Goal: Information Seeking & Learning: Find specific fact

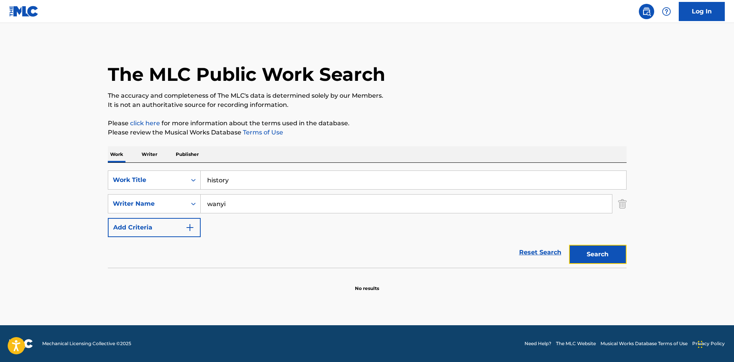
click at [622, 260] on button "Search" at bounding box center [598, 254] width 58 height 19
drag, startPoint x: 204, startPoint y: 209, endPoint x: 198, endPoint y: 208, distance: 6.6
click at [198, 208] on div "SearchWithCriteria558841c8-1ba2-4ea1-923d-3e0cf8b6559e Writer Name wanyi" at bounding box center [367, 203] width 519 height 19
type input "celine"
click at [569, 245] on button "Search" at bounding box center [598, 254] width 58 height 19
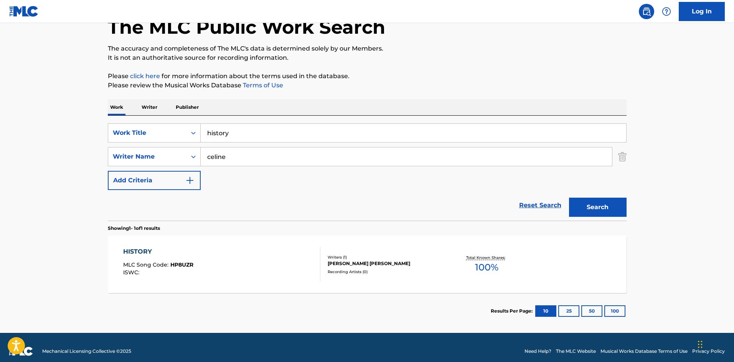
scroll to position [55, 0]
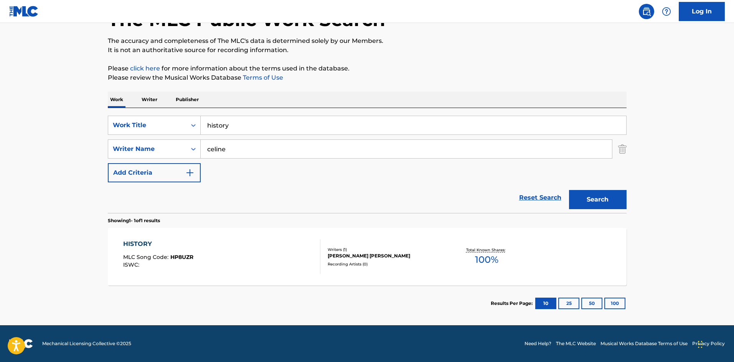
click at [394, 260] on div "Writers ( 1 ) WAN YI CELINE NG Recording Artists ( 0 )" at bounding box center [381, 257] width 123 height 20
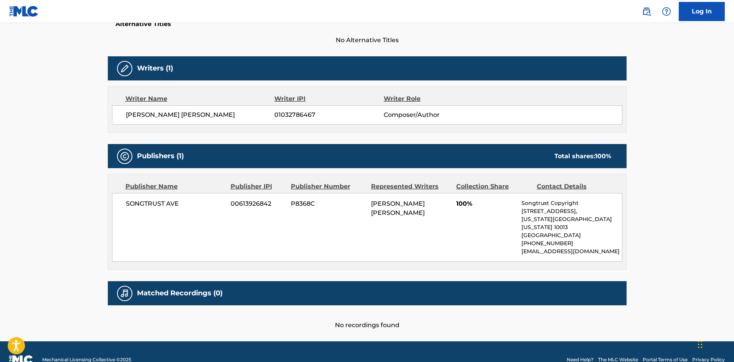
scroll to position [222, 0]
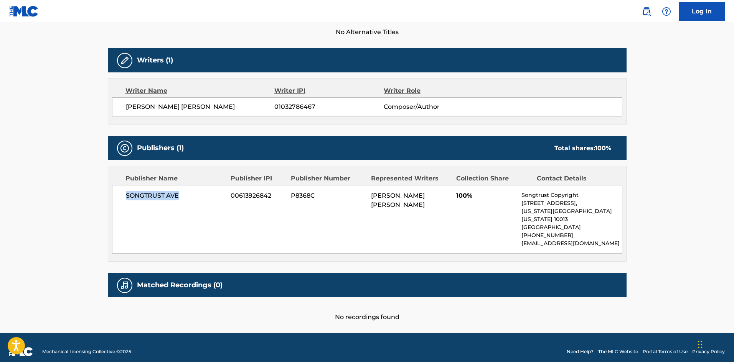
drag, startPoint x: 188, startPoint y: 198, endPoint x: 121, endPoint y: 198, distance: 66.4
click at [121, 198] on div "SONGTRUST AVE 00613926842 P8368C WAN YI CELINE NG 100% Songtrust Copyright 155 …" at bounding box center [367, 219] width 510 height 69
click at [181, 215] on div "SONGTRUST AVE 00613926842 P8368C WAN YI CELINE NG 100% Songtrust Copyright 155 …" at bounding box center [367, 219] width 510 height 69
drag, startPoint x: 520, startPoint y: 195, endPoint x: 547, endPoint y: 193, distance: 27.3
click at [548, 193] on div "SONGTRUST AVE 00613926842 P8368C WAN YI CELINE NG 100% Songtrust Copyright 155 …" at bounding box center [367, 219] width 510 height 69
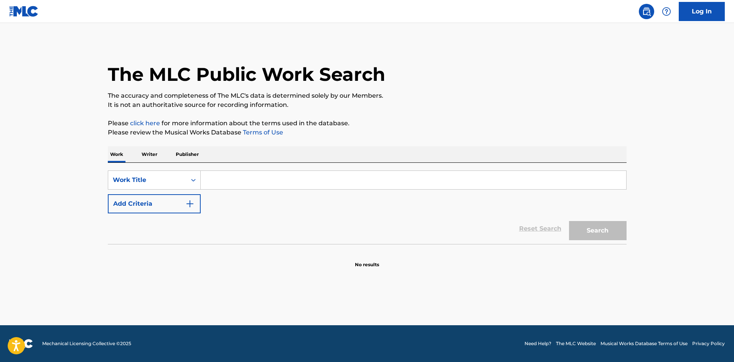
click at [287, 177] on input "Search Form" at bounding box center [413, 180] width 425 height 18
type input "a"
type input "shotgun"
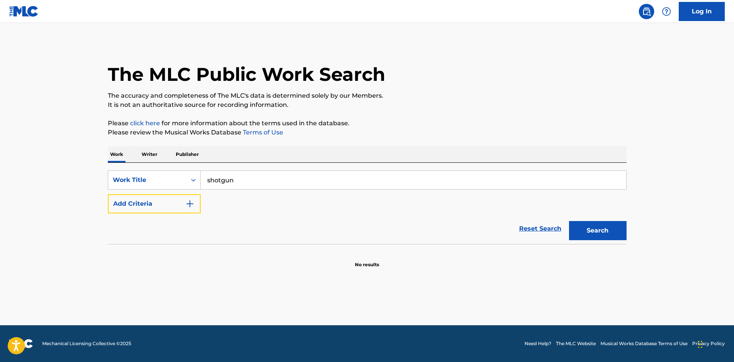
click at [108, 194] on button "Add Criteria" at bounding box center [154, 203] width 93 height 19
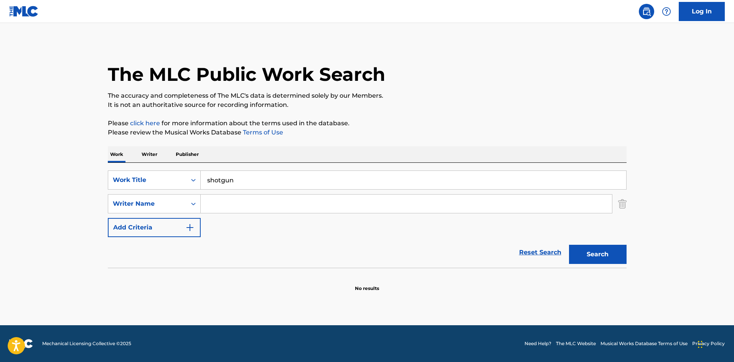
click at [229, 203] on input "Search Form" at bounding box center [406, 204] width 411 height 18
type input "pak"
click at [569, 245] on button "Search" at bounding box center [598, 254] width 58 height 19
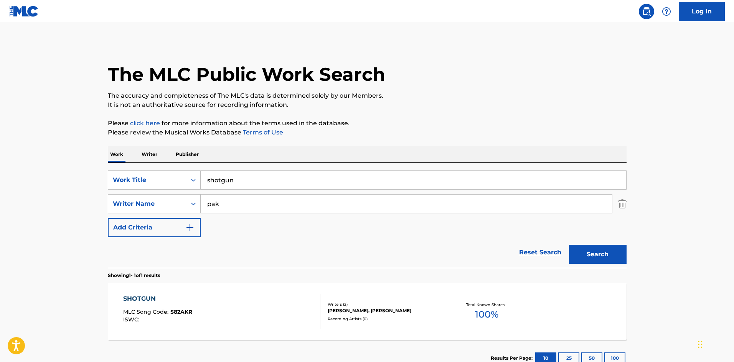
scroll to position [38, 0]
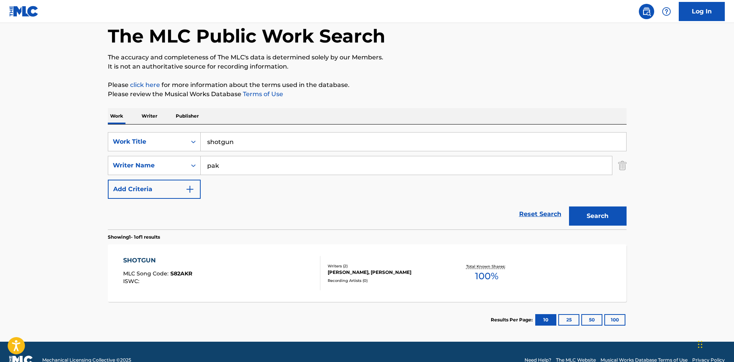
click at [236, 261] on div "SHOTGUN MLC Song Code : S82AKR ISWC :" at bounding box center [221, 273] width 197 height 35
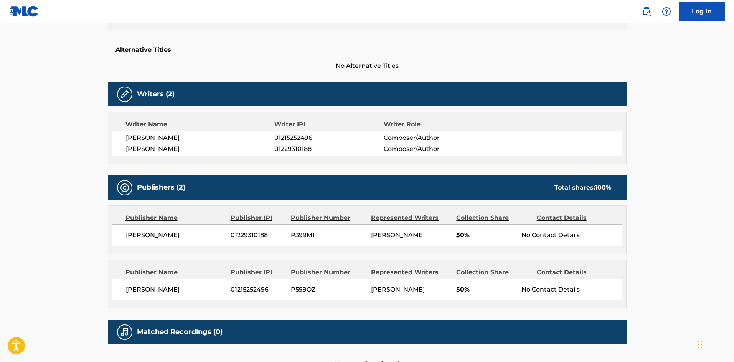
scroll to position [192, 0]
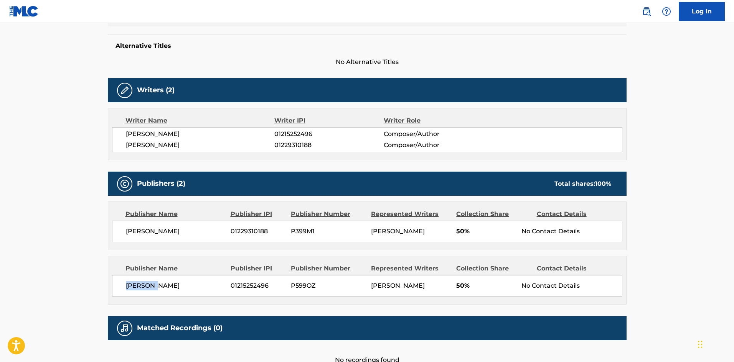
click at [111, 285] on div "Publisher Name Publisher IPI Publisher Number Represented Writers Collection Sh…" at bounding box center [367, 281] width 518 height 48
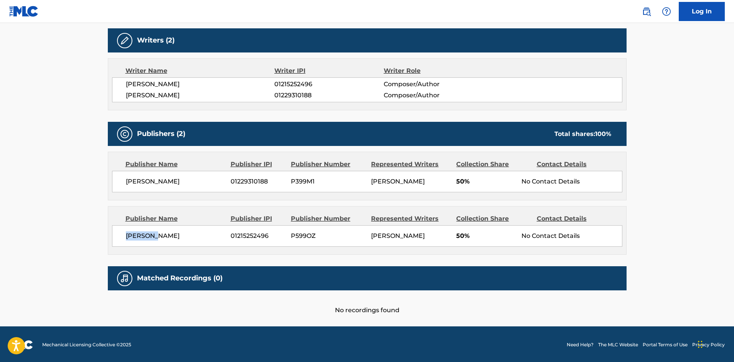
scroll to position [243, 0]
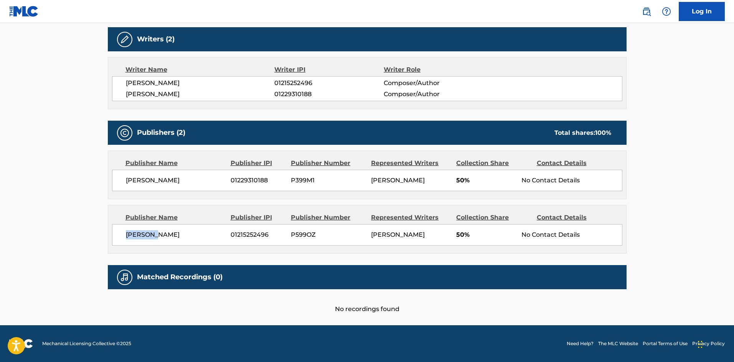
click at [186, 234] on span "Evan Pak" at bounding box center [175, 235] width 99 height 9
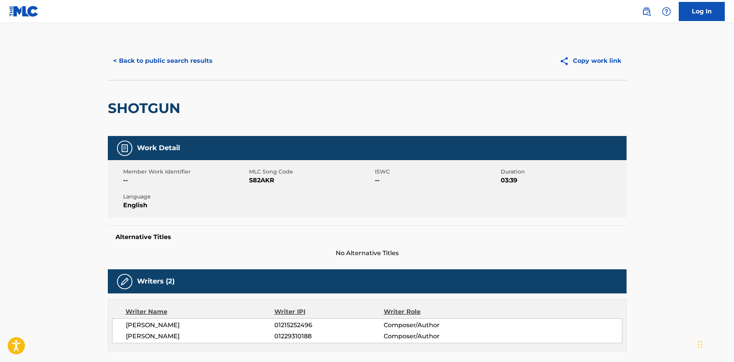
scroll to position [0, 0]
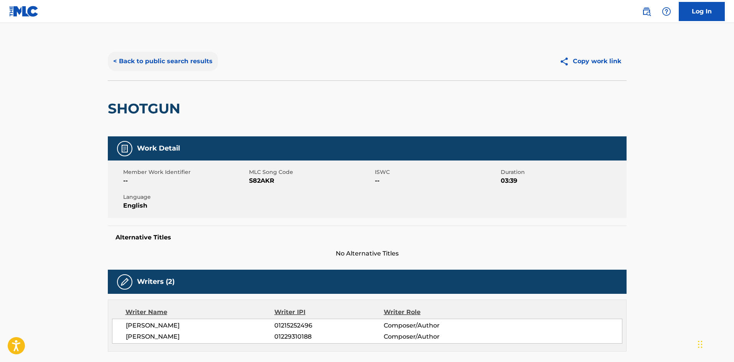
click at [144, 68] on button "< Back to public search results" at bounding box center [163, 61] width 110 height 19
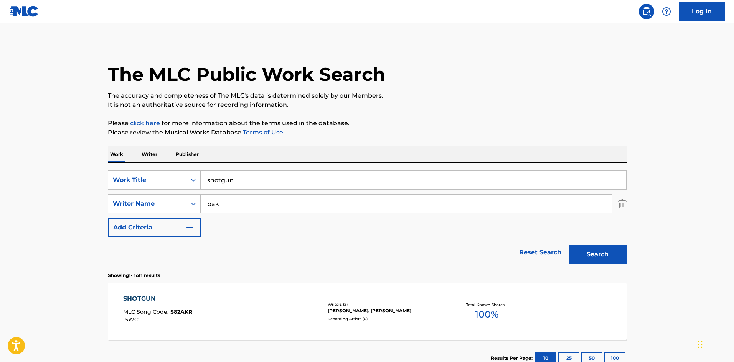
scroll to position [11, 0]
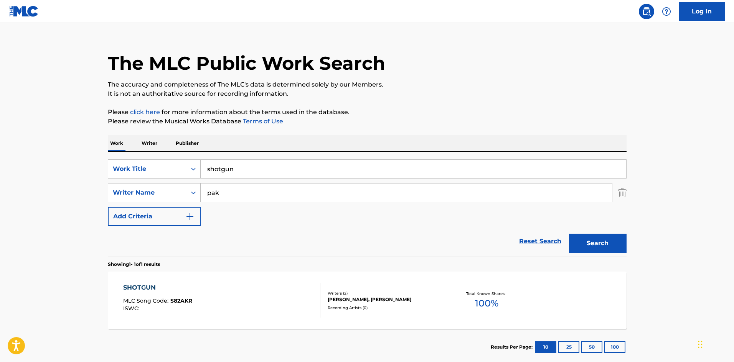
drag, startPoint x: 197, startPoint y: 177, endPoint x: 233, endPoint y: 170, distance: 36.7
click at [194, 177] on div "SearchWithCriteria34fab7b0-4bce-4ced-ab79-63c3dabab75f Work Title shotgun" at bounding box center [367, 169] width 519 height 19
click at [266, 167] on input "shotgun" at bounding box center [413, 169] width 425 height 18
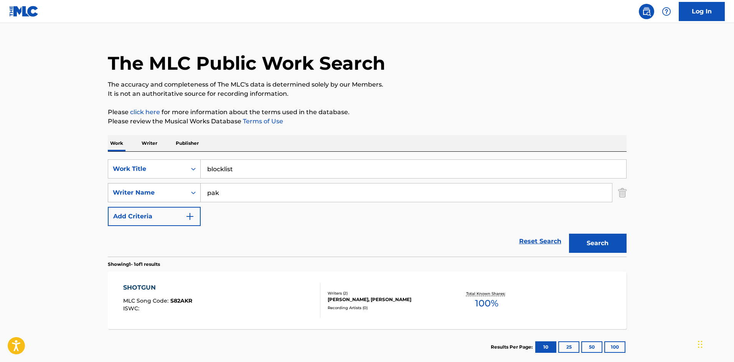
type input "blocklist"
click at [194, 191] on div "SearchWithCriteria9c578939-d8f0-4933-b486-4ce2705e503c Writer Name pak" at bounding box center [367, 192] width 519 height 19
click at [569, 234] on button "Search" at bounding box center [598, 243] width 58 height 19
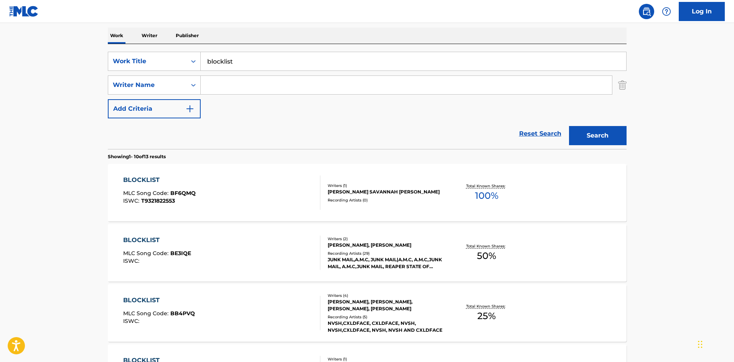
scroll to position [77, 0]
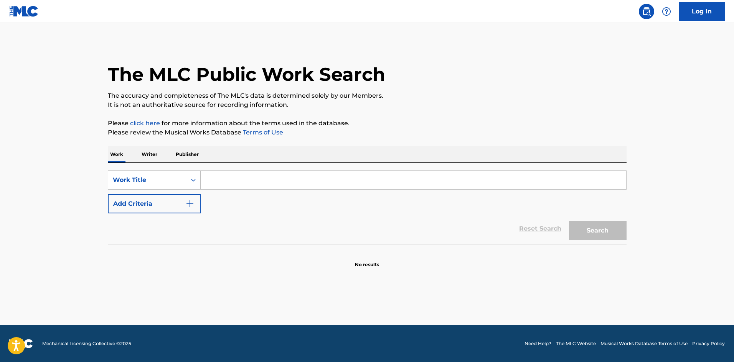
click at [232, 176] on input "Search Form" at bounding box center [413, 180] width 425 height 18
type input "honor roll"
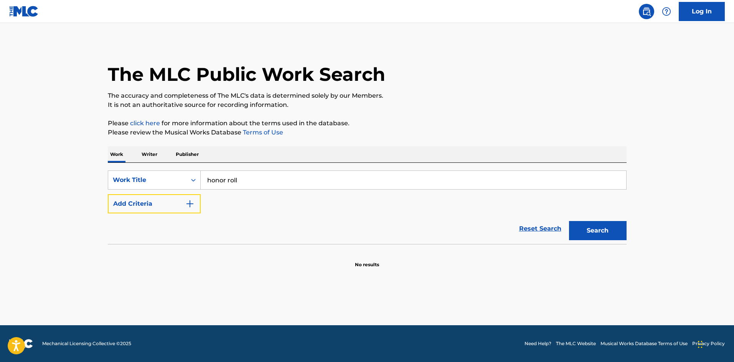
click at [108, 194] on button "Add Criteria" at bounding box center [154, 203] width 93 height 19
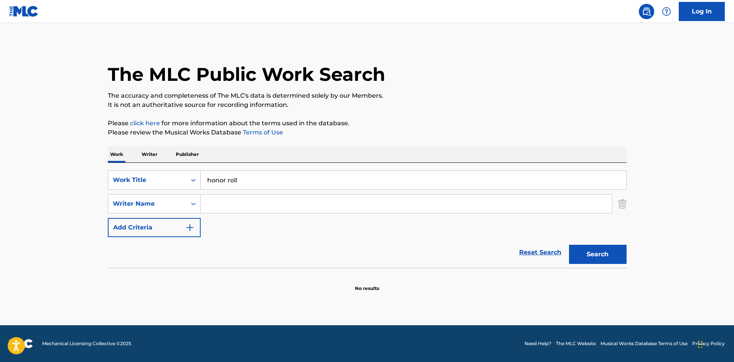
click at [244, 201] on input "Search Form" at bounding box center [406, 204] width 411 height 18
click at [569, 245] on button "Search" at bounding box center [598, 254] width 58 height 19
click at [216, 201] on input "[PERSON_NAME]" at bounding box center [406, 204] width 411 height 18
click at [569, 245] on button "Search" at bounding box center [598, 254] width 58 height 19
drag, startPoint x: 266, startPoint y: 203, endPoint x: 199, endPoint y: 209, distance: 67.4
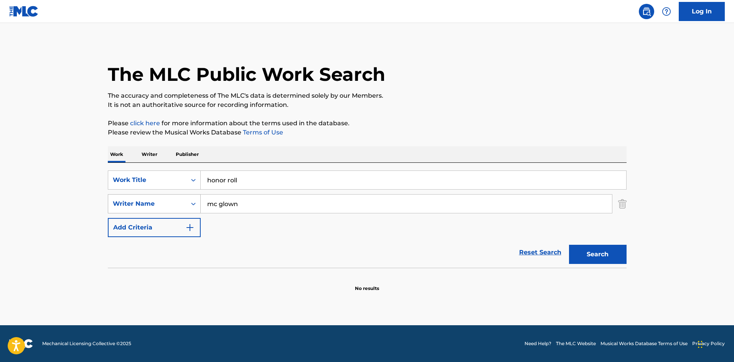
click at [199, 209] on div "SearchWithCriteria879ece68-c25f-4fae-a7bc-f361974d2504 Writer Name mc glown" at bounding box center [367, 203] width 519 height 19
click at [569, 245] on button "Search" at bounding box center [598, 254] width 58 height 19
type input "[GEOGRAPHIC_DATA]"
click at [569, 245] on button "Search" at bounding box center [598, 254] width 58 height 19
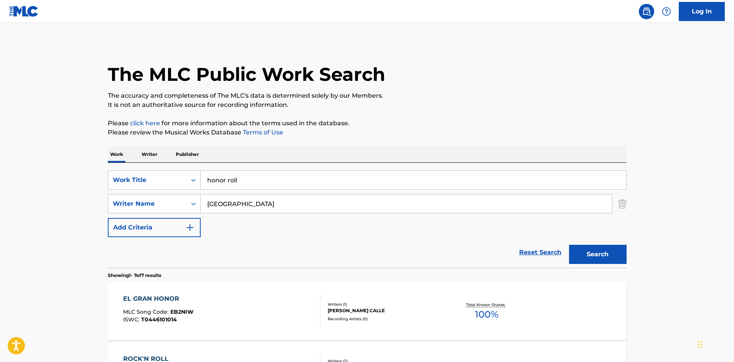
drag, startPoint x: 247, startPoint y: 179, endPoint x: 204, endPoint y: 178, distance: 43.8
click at [204, 178] on input "honor roll" at bounding box center [413, 180] width 425 height 18
click at [569, 245] on button "Search" at bounding box center [598, 254] width 58 height 19
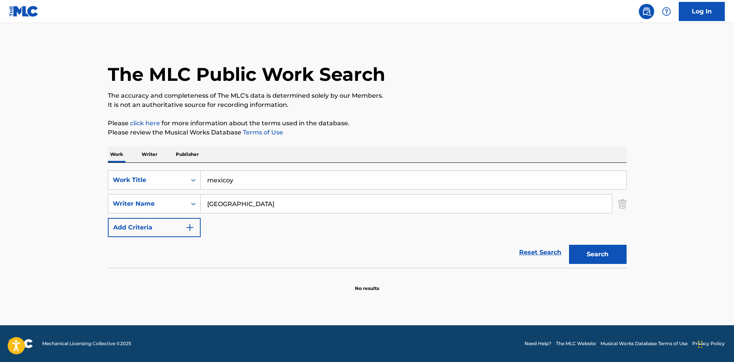
type input "mexicoy"
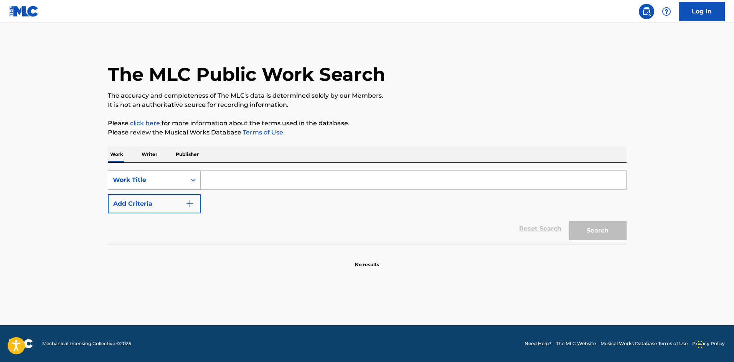
click at [189, 178] on div "Search Form" at bounding box center [193, 180] width 14 height 14
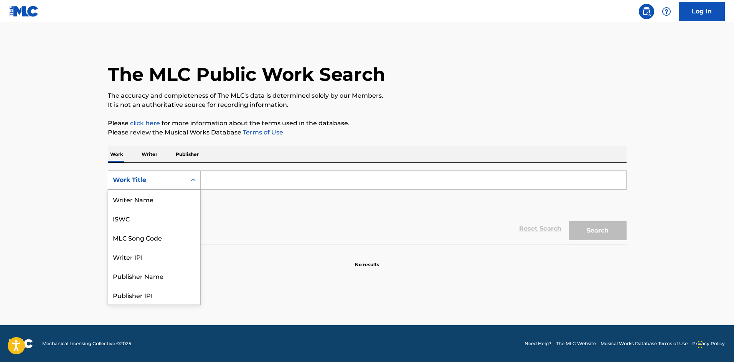
scroll to position [38, 0]
click at [246, 192] on div "SearchWithCriteria528f3862-1e63-4060-a7f8-7d1605255e3e 8 results available. Use…" at bounding box center [367, 192] width 519 height 43
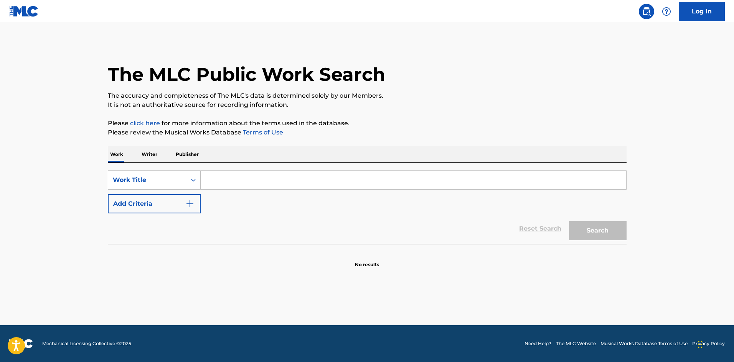
click at [244, 181] on input "Search Form" at bounding box center [413, 180] width 425 height 18
type input "twist the knife"
click at [569, 221] on button "Search" at bounding box center [598, 230] width 58 height 19
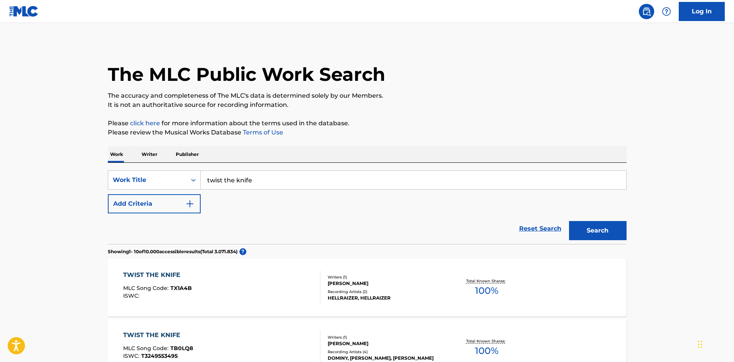
click at [175, 218] on div "Reset Search Search" at bounding box center [367, 229] width 519 height 31
click at [181, 210] on button "Add Criteria" at bounding box center [154, 203] width 93 height 19
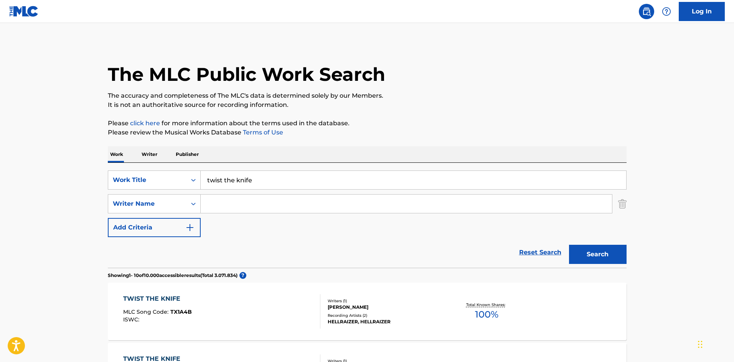
click at [257, 209] on input "Search Form" at bounding box center [406, 204] width 411 height 18
click at [569, 245] on button "Search" at bounding box center [598, 254] width 58 height 19
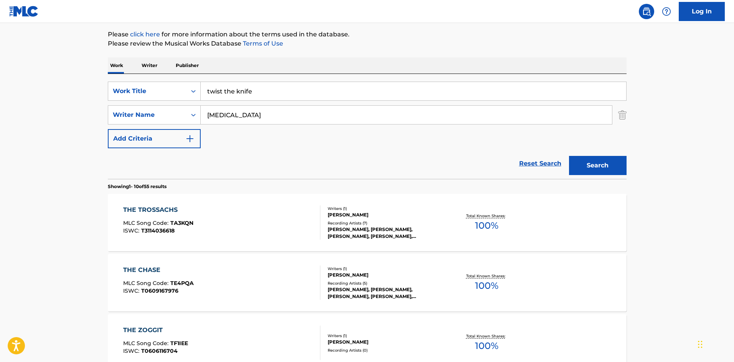
scroll to position [115, 0]
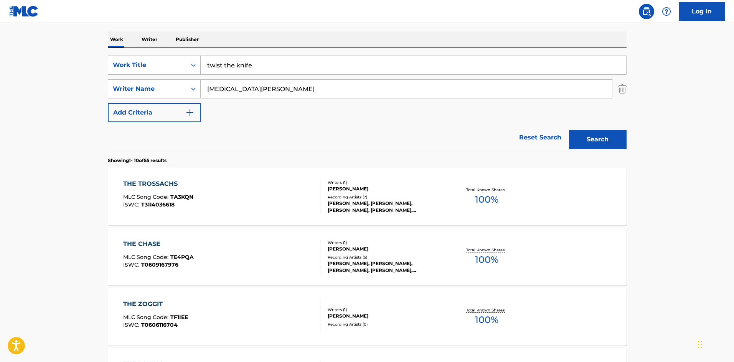
click at [569, 130] on button "Search" at bounding box center [598, 139] width 58 height 19
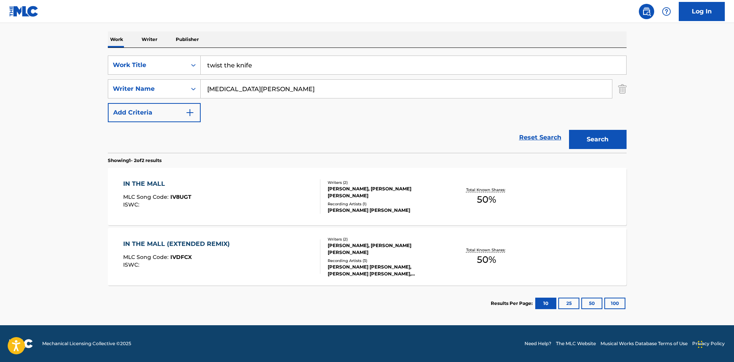
click at [201, 86] on input "kyra fields" at bounding box center [406, 89] width 411 height 18
type input "fields"
click at [569, 130] on button "Search" at bounding box center [598, 139] width 58 height 19
